Goal: Communication & Community: Answer question/provide support

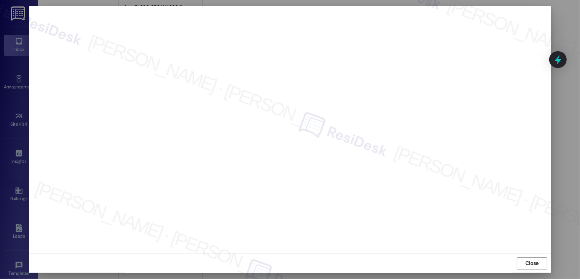
scroll to position [4, 0]
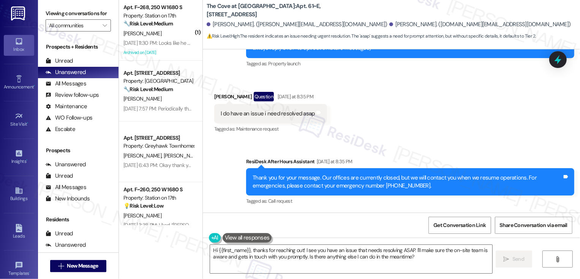
scroll to position [105, 0]
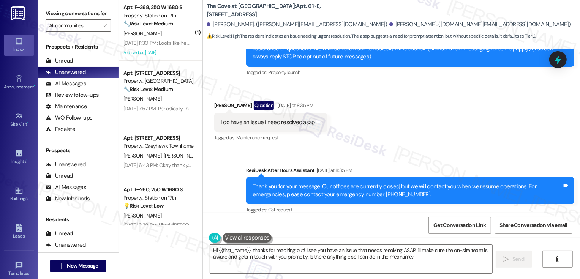
click at [217, 101] on div "[PERSON_NAME] Question [DATE] at 8:35 PM" at bounding box center [270, 107] width 113 height 12
click at [218, 103] on div "[PERSON_NAME] Question [DATE] at 8:35 PM" at bounding box center [270, 107] width 113 height 12
click at [218, 103] on div "Matthew Phillips Question Yesterday at 8:35 PM" at bounding box center [270, 107] width 113 height 12
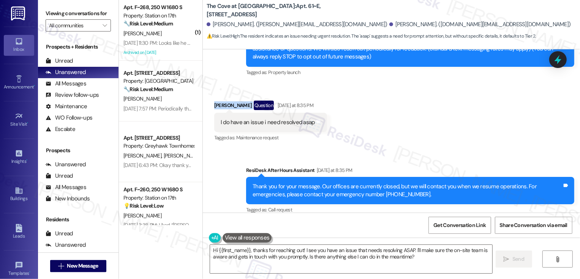
copy div "Matthew Phillips"
click at [249, 265] on textarea "Hi {{first_name}}, thanks for reaching out! I see you have an issue that needs …" at bounding box center [351, 259] width 282 height 28
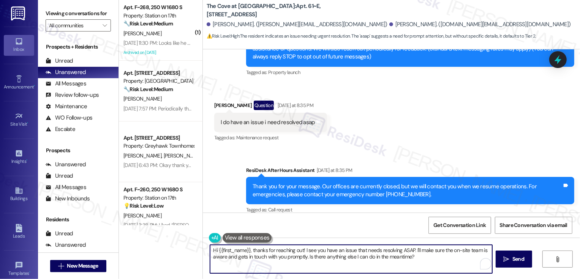
click at [228, 252] on textarea "Hi {{first_name}}, thanks for reaching out! I see you have an issue that needs …" at bounding box center [351, 259] width 282 height 28
paste textarea "Matthew Phillips"
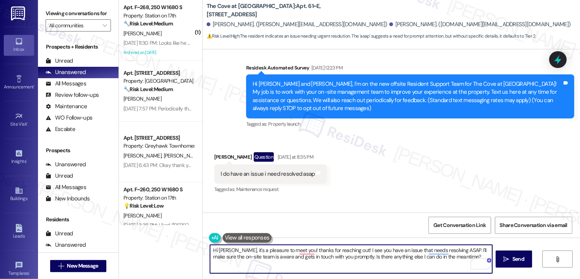
scroll to position [114, 0]
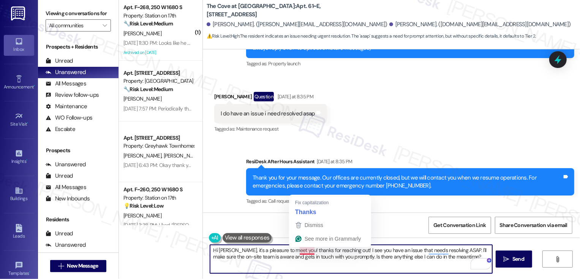
click at [301, 251] on textarea "Hi Matthew, it's a pleasure to meet you! thanks for reaching out! I see you hav…" at bounding box center [351, 259] width 282 height 28
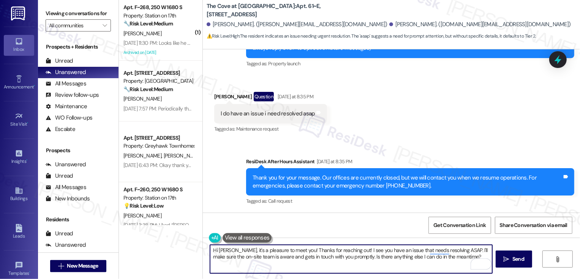
drag, startPoint x: 345, startPoint y: 249, endPoint x: 356, endPoint y: 266, distance: 20.1
click at [356, 266] on textarea "Hi Matthew, it's a pleasure to meet you! Thanks for reaching out! I see you hav…" at bounding box center [351, 259] width 282 height 28
click at [356, 250] on textarea "Hi Matthew, it's a pleasure to meet you! Thanks for reaching out. Could you ple…" at bounding box center [351, 259] width 282 height 28
drag, startPoint x: 350, startPoint y: 249, endPoint x: 361, endPoint y: 263, distance: 17.5
click at [360, 262] on textarea "Hi Matthew, it's a pleasure to meet you! Thanks for reaching out. Could you ple…" at bounding box center [351, 259] width 282 height 28
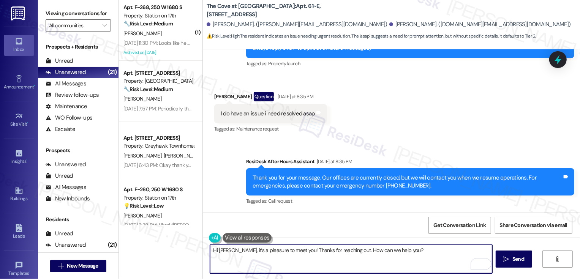
click at [373, 251] on textarea "Hi Matthew, it's a pleasure to meet you! Thanks for reaching out. How can we he…" at bounding box center [351, 259] width 282 height 28
click at [472, 265] on div "Rewrite with Grammarly" at bounding box center [476, 264] width 8 height 9
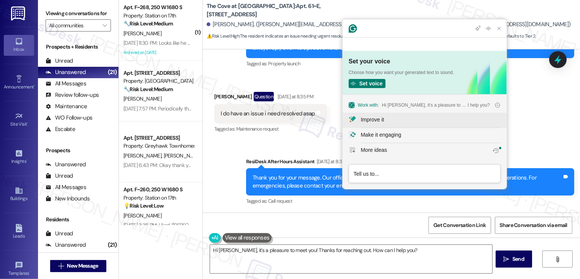
scroll to position [0, 0]
click at [380, 120] on div "Improve it" at bounding box center [372, 120] width 23 height 8
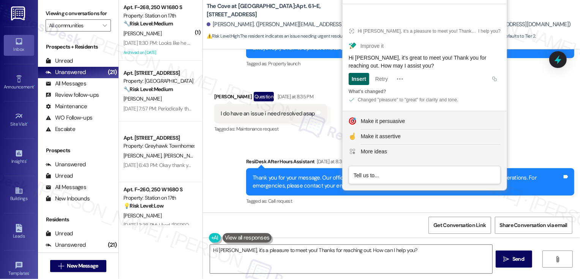
click at [361, 75] on div "Insert" at bounding box center [358, 79] width 14 height 12
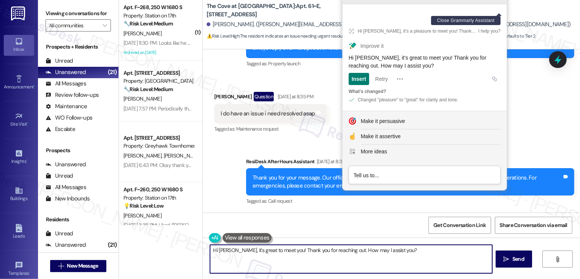
type textarea "Hi Matthew, it's great to meet you! Thank you for reaching out. How may I assis…"
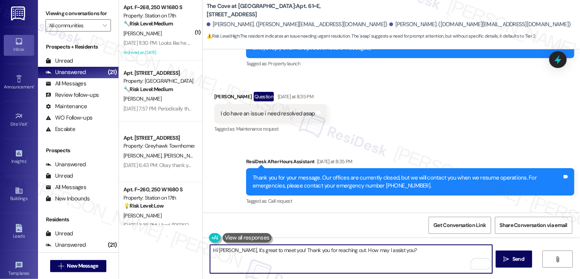
click at [317, 257] on textarea "Hi Matthew, it's great to meet you! Thank you for reaching out. How may I assis…" at bounding box center [351, 259] width 282 height 28
click at [516, 261] on span "Send" at bounding box center [518, 259] width 12 height 8
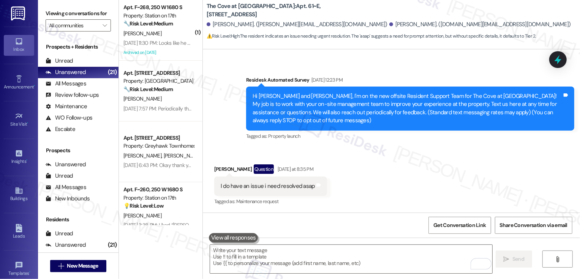
scroll to position [167, 0]
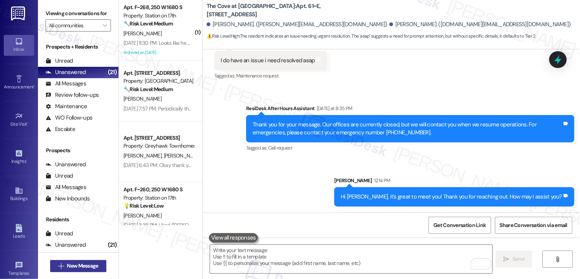
click at [92, 265] on span "New Message" at bounding box center [82, 266] width 31 height 8
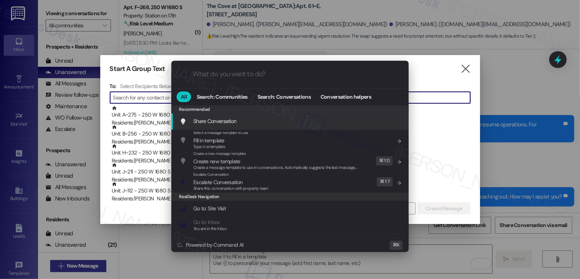
type input "s"
click at [221, 74] on input "What do you want to do?" at bounding box center [296, 74] width 206 height 8
type input "s"
click at [224, 74] on input "What do you want to do?" at bounding box center [296, 74] width 206 height 8
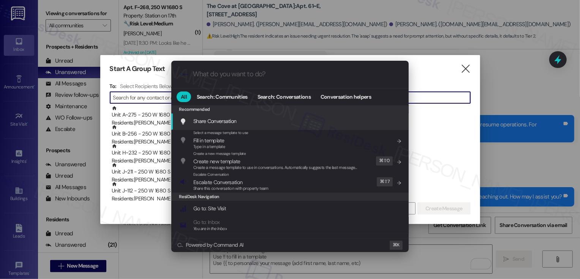
click at [224, 74] on input "What do you want to do?" at bounding box center [296, 74] width 206 height 8
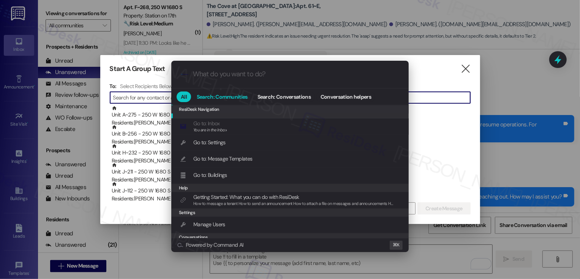
click at [213, 94] on span "Search: Communities" at bounding box center [222, 96] width 51 height 5
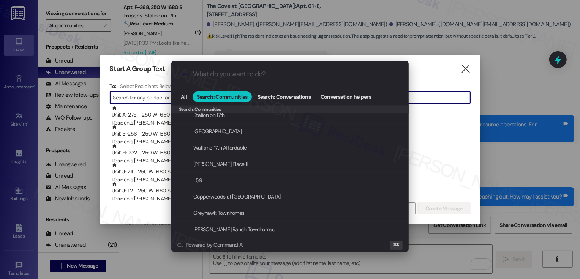
click at [208, 77] on input "What do you want to do?" at bounding box center [296, 74] width 206 height 8
click at [211, 73] on input "What do you want to do?" at bounding box center [296, 74] width 206 height 8
click at [186, 98] on span "All" at bounding box center [184, 96] width 6 height 5
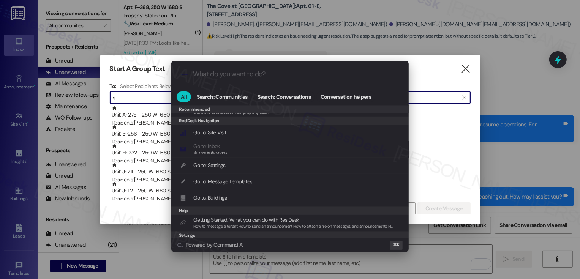
type input "s"
click at [520, 167] on div ".cls-1{fill:#0a055f;}.cls-2{fill:#0cc4c4;} resideskLogoBlueOrange All Search: C…" at bounding box center [290, 139] width 580 height 279
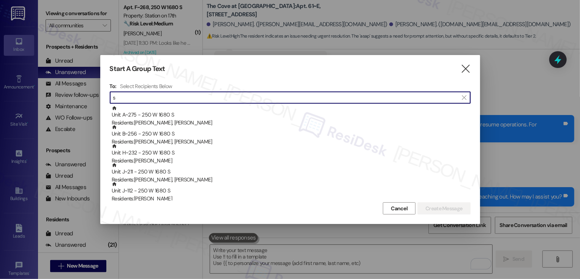
click at [520, 167] on div at bounding box center [290, 139] width 580 height 279
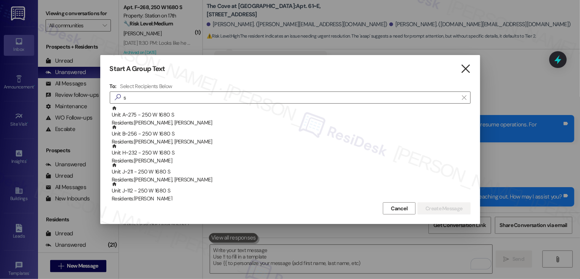
click at [463, 68] on icon "" at bounding box center [465, 69] width 10 height 8
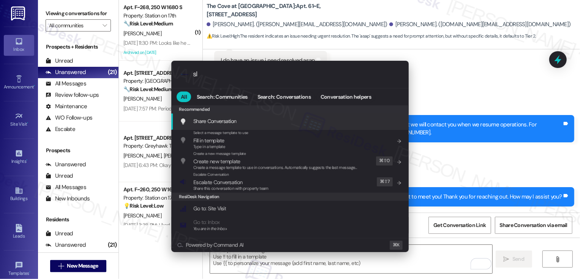
type input "sla"
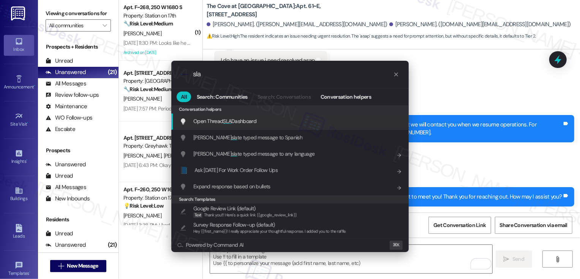
click at [254, 124] on span "Open Thread SLA Dashboard" at bounding box center [224, 121] width 63 height 7
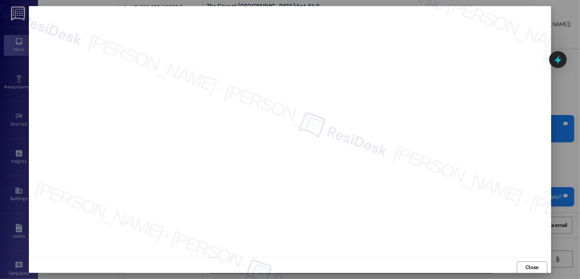
scroll to position [0, 0]
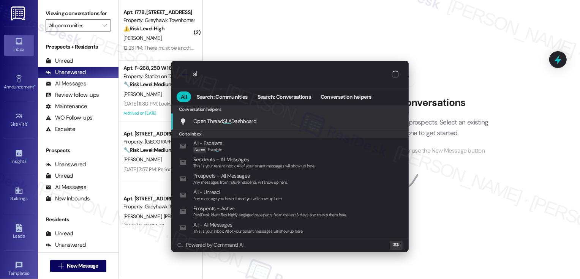
type input "sla"
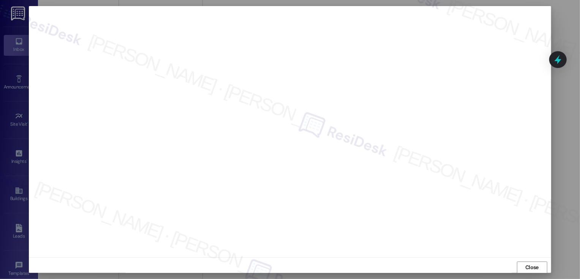
scroll to position [0, 0]
click at [534, 265] on span "Close" at bounding box center [531, 267] width 13 height 8
click at [529, 266] on span "Close" at bounding box center [531, 263] width 13 height 8
